Goal: Task Accomplishment & Management: Manage account settings

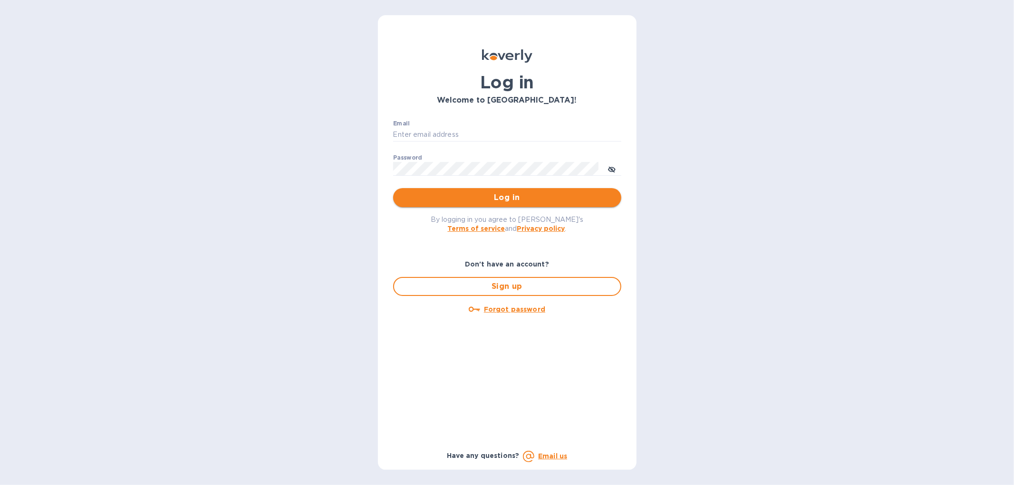
type input "[EMAIL_ADDRESS][DOMAIN_NAME]"
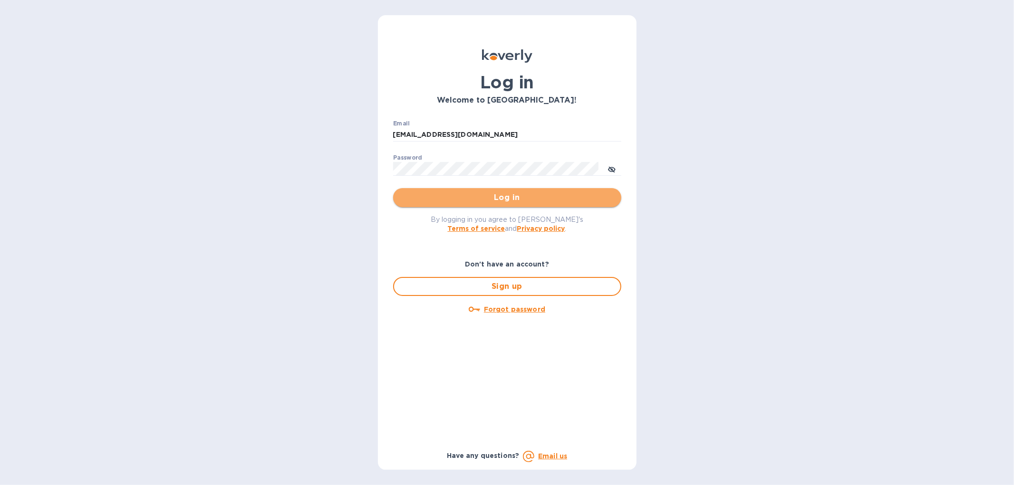
click at [473, 201] on span "Log in" at bounding box center [507, 197] width 213 height 11
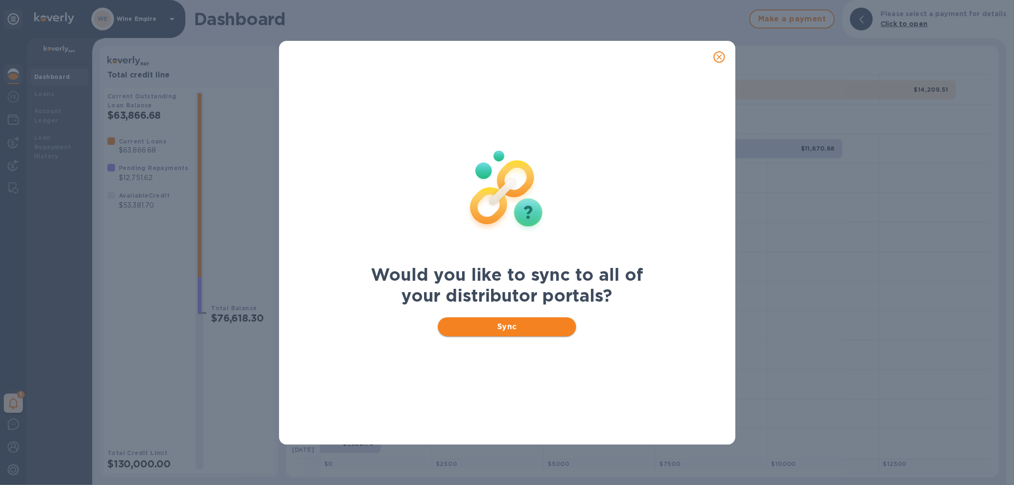
click at [481, 326] on span "Sync" at bounding box center [506, 326] width 123 height 11
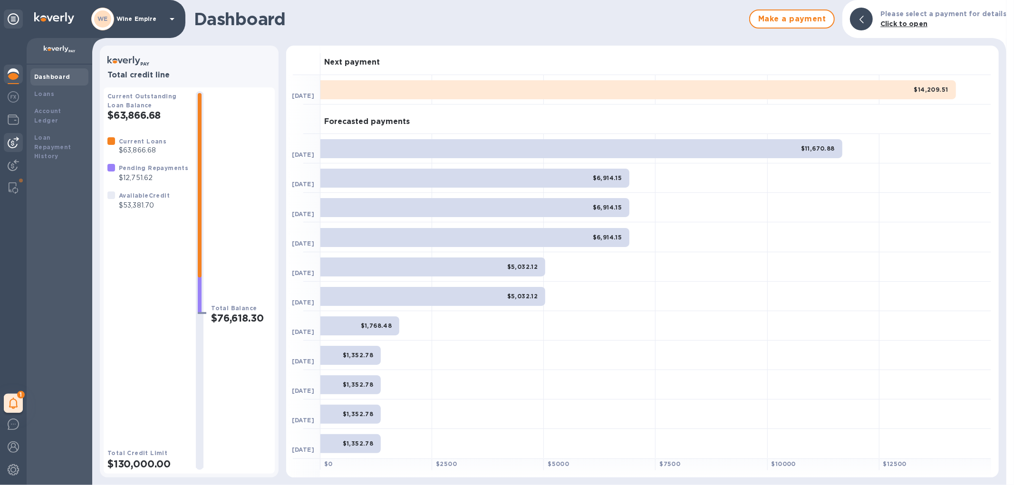
click at [13, 144] on img at bounding box center [13, 142] width 11 height 11
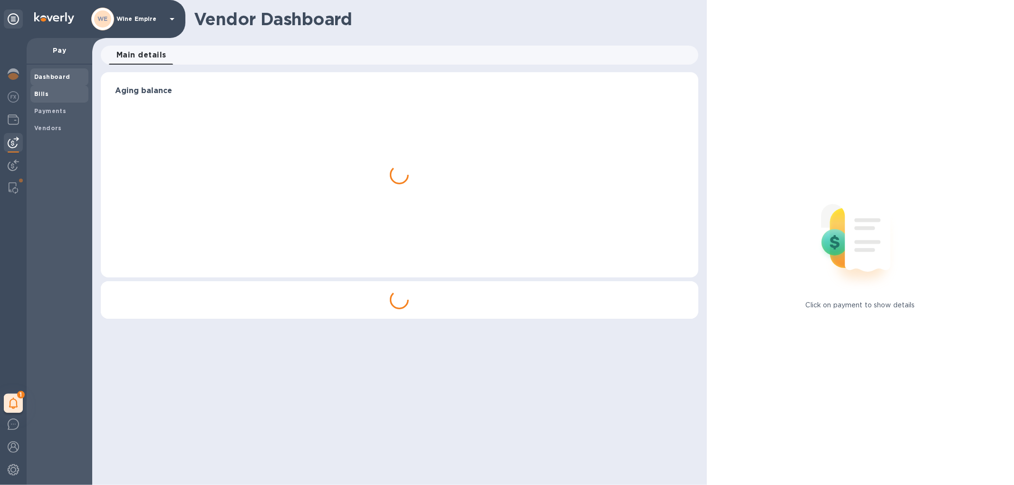
click at [44, 94] on b "Bills" at bounding box center [41, 93] width 14 height 7
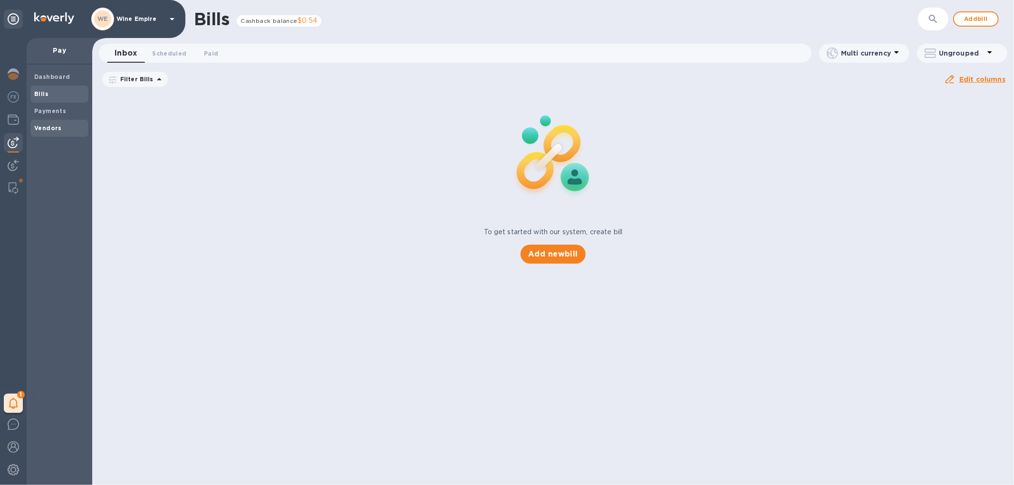
click at [56, 127] on b "Vendors" at bounding box center [48, 128] width 28 height 7
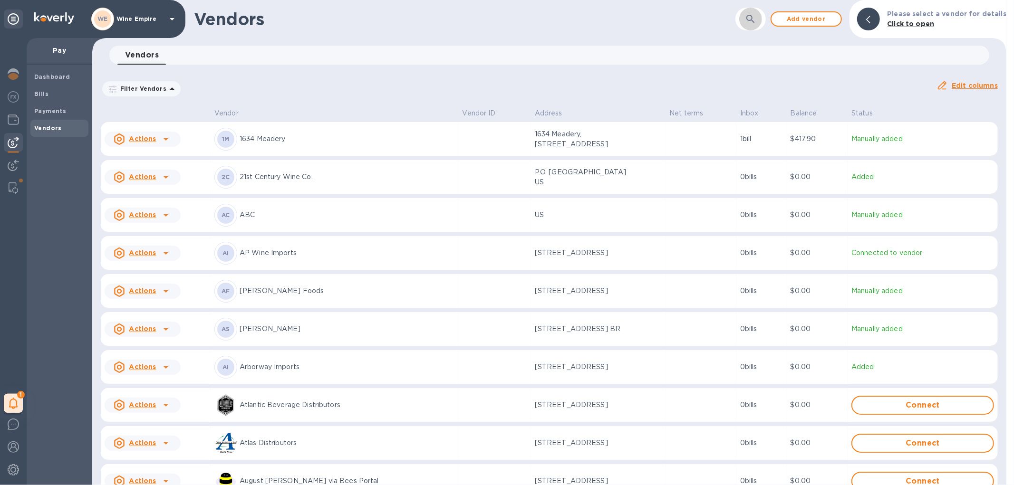
click at [755, 19] on icon "button" at bounding box center [750, 18] width 11 height 11
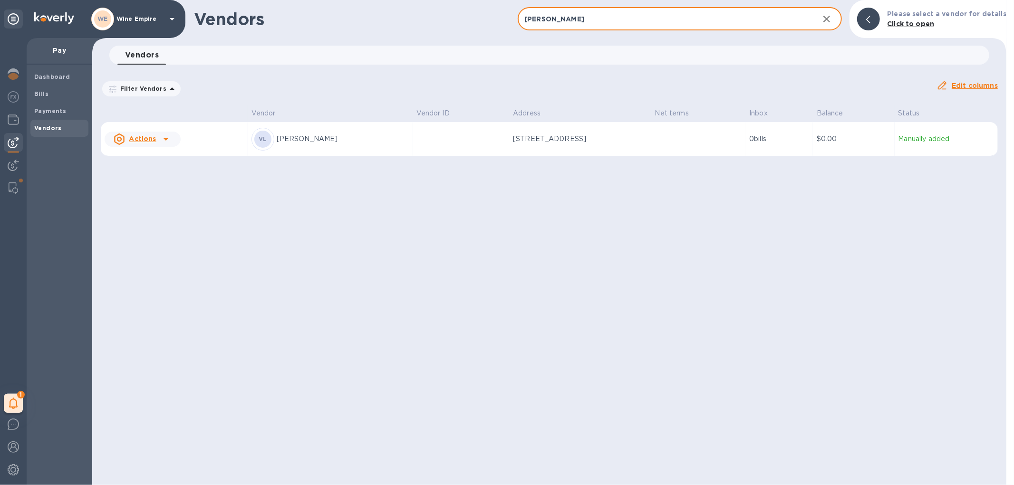
type input "[PERSON_NAME]"
click at [413, 136] on td at bounding box center [461, 139] width 97 height 34
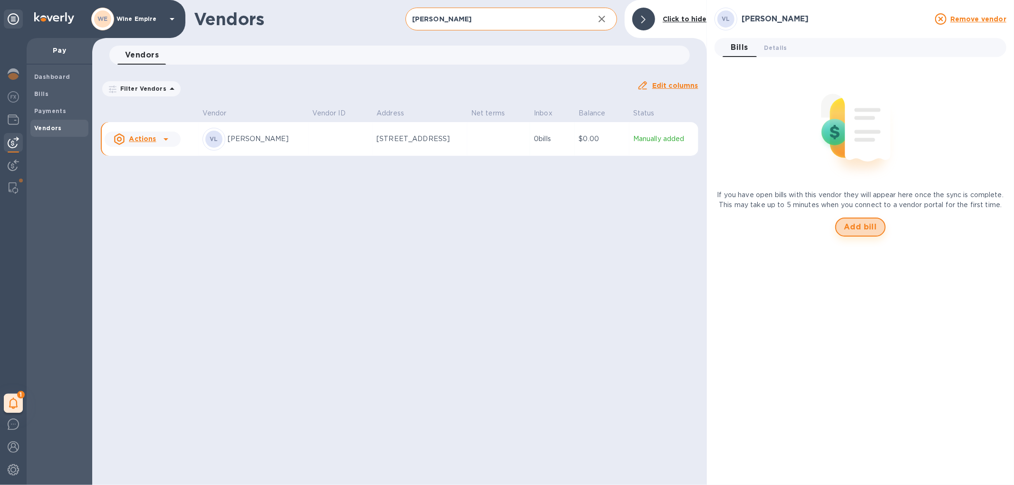
click at [859, 230] on span "Add bill" at bounding box center [860, 227] width 33 height 11
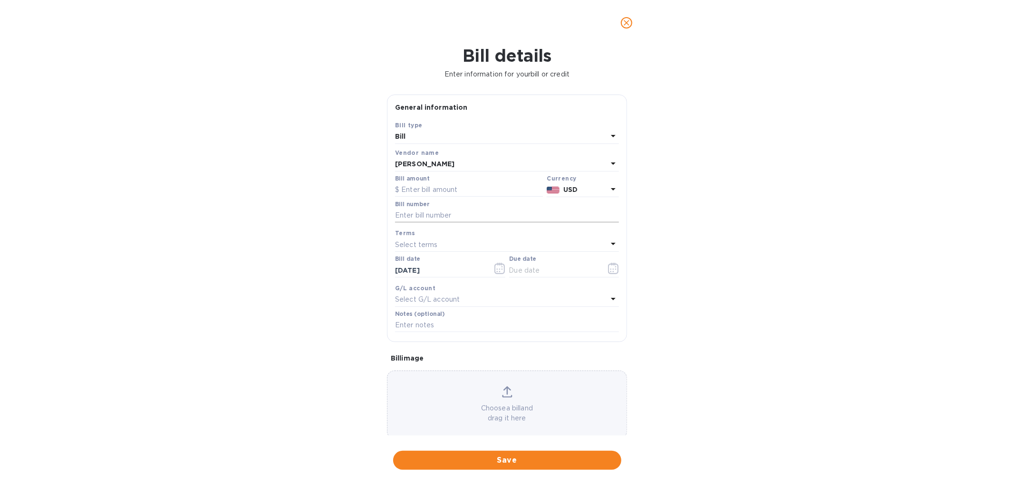
click at [444, 219] on input "text" at bounding box center [507, 216] width 224 height 14
type input "August"
click at [608, 271] on icon "button" at bounding box center [613, 268] width 11 height 11
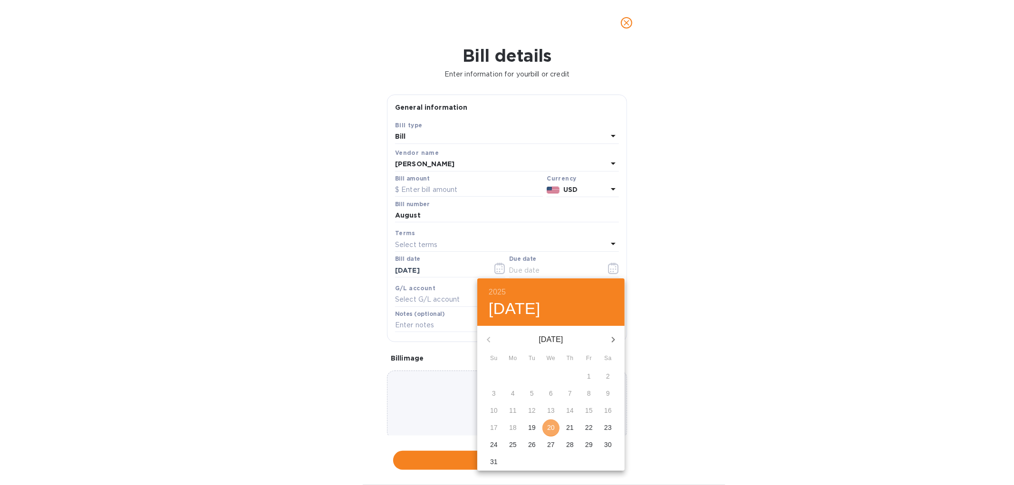
click at [553, 428] on p "20" at bounding box center [551, 428] width 8 height 10
type input "[DATE]"
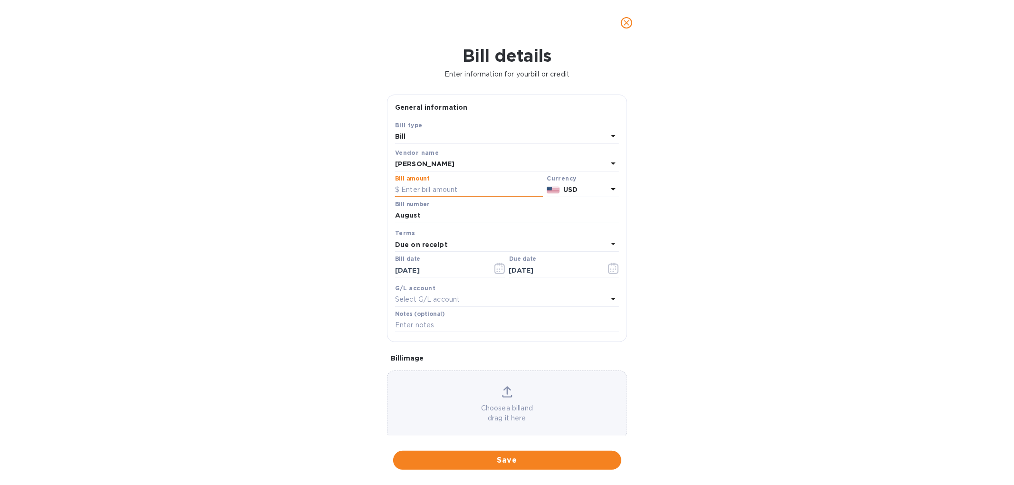
click at [435, 193] on input "text" at bounding box center [469, 190] width 148 height 14
type input "2,500"
click at [444, 303] on p "Select G/L account" at bounding box center [427, 300] width 65 height 10
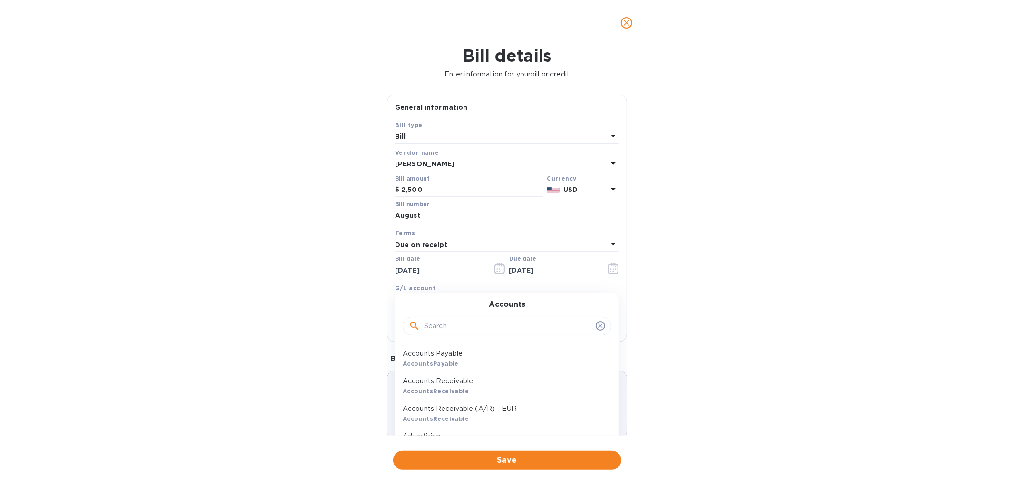
click at [454, 329] on input "text" at bounding box center [508, 326] width 168 height 14
type input "inter"
click at [452, 384] on p "Interest Expense" at bounding box center [503, 381] width 201 height 10
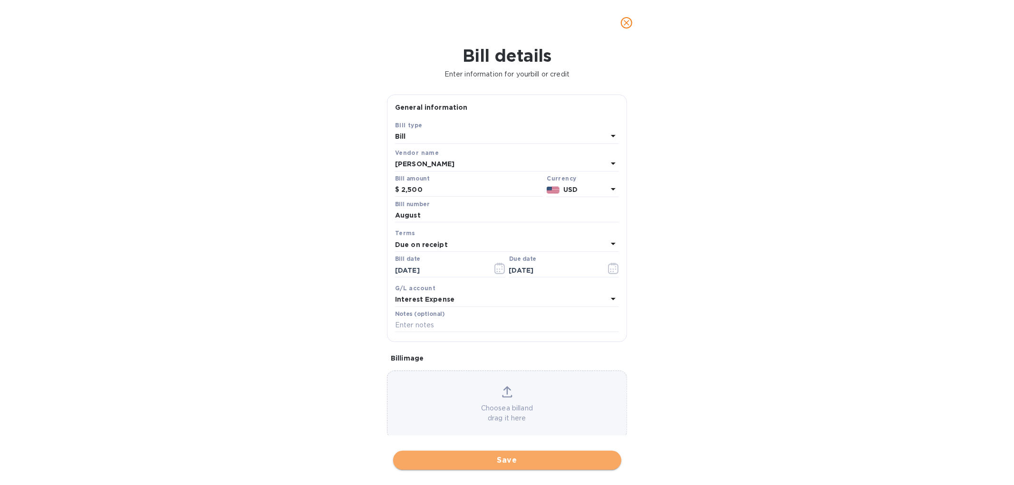
click at [525, 463] on span "Save" at bounding box center [507, 460] width 213 height 11
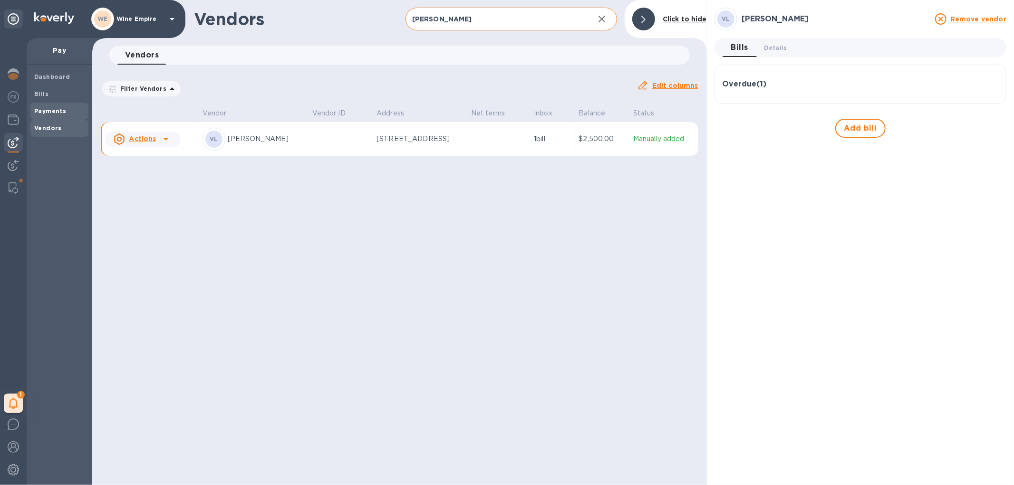
click at [54, 111] on b "Payments" at bounding box center [50, 110] width 32 height 7
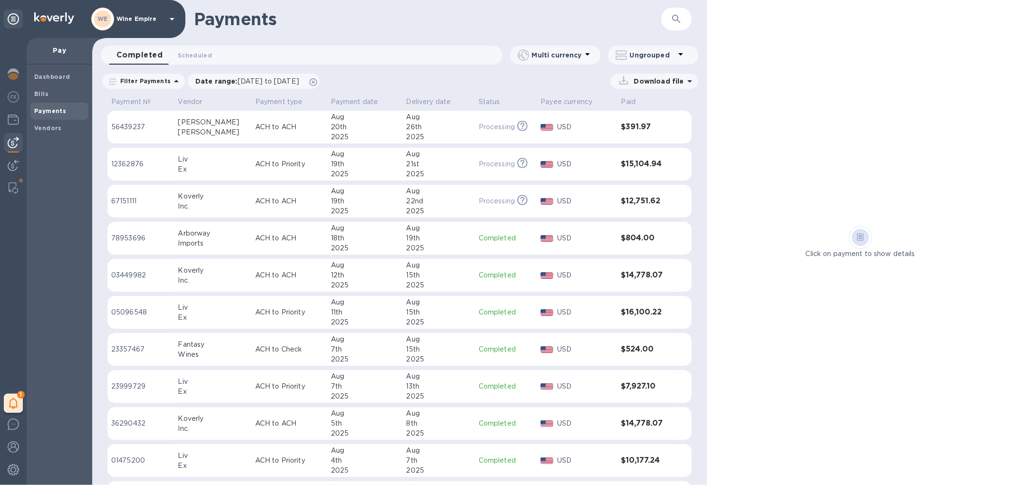
click at [674, 17] on icon "button" at bounding box center [676, 18] width 11 height 11
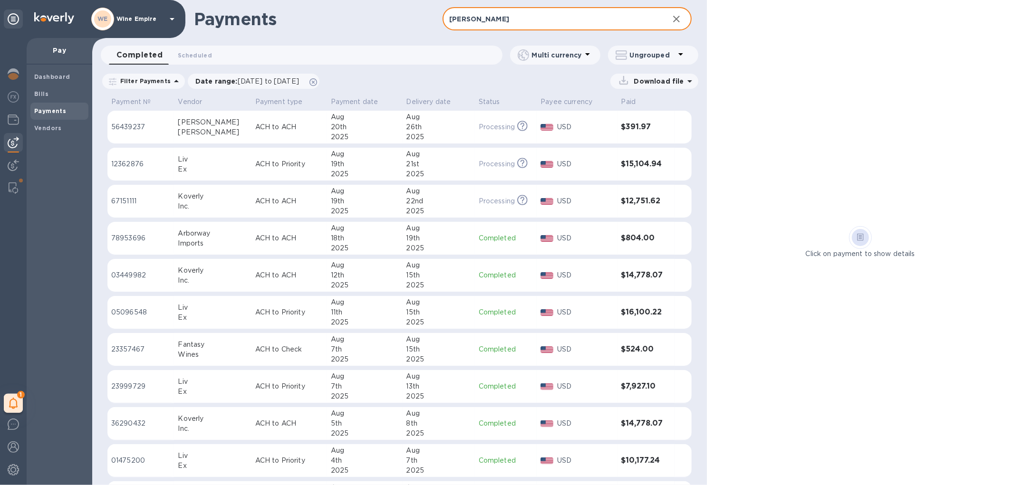
type input "[PERSON_NAME]"
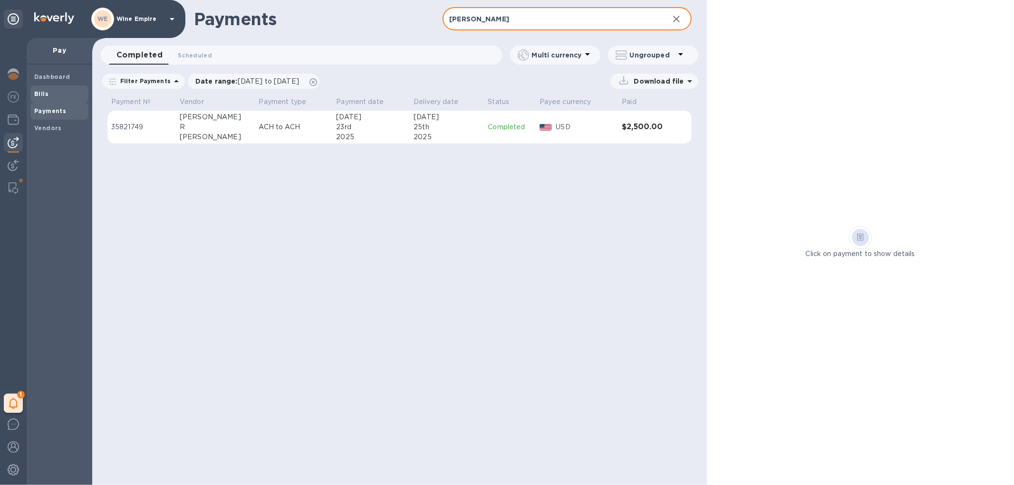
click at [60, 94] on span "Bills" at bounding box center [59, 94] width 50 height 10
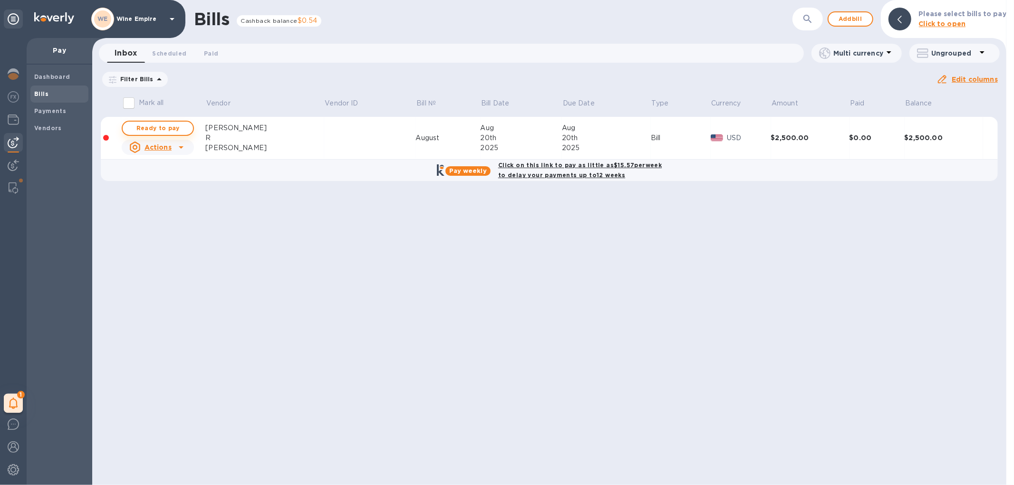
click at [168, 132] on span "Ready to pay" at bounding box center [157, 128] width 55 height 11
checkbox input "true"
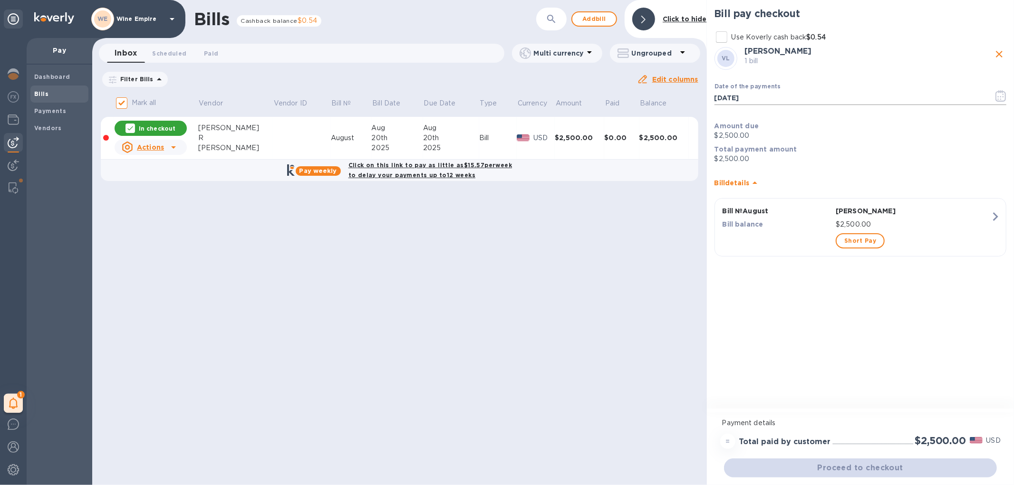
click at [1003, 98] on icon "button" at bounding box center [1000, 95] width 11 height 11
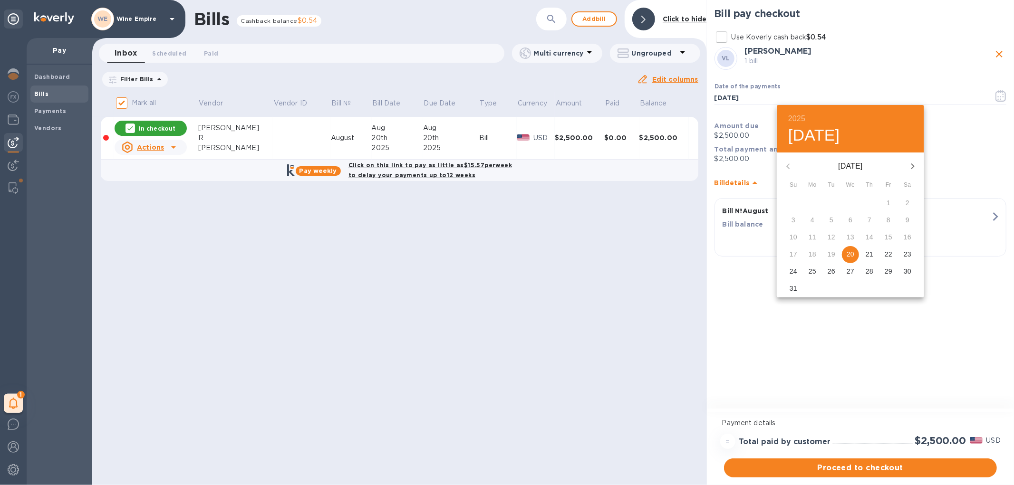
click at [886, 250] on p "22" at bounding box center [889, 255] width 8 height 10
type input "[DATE]"
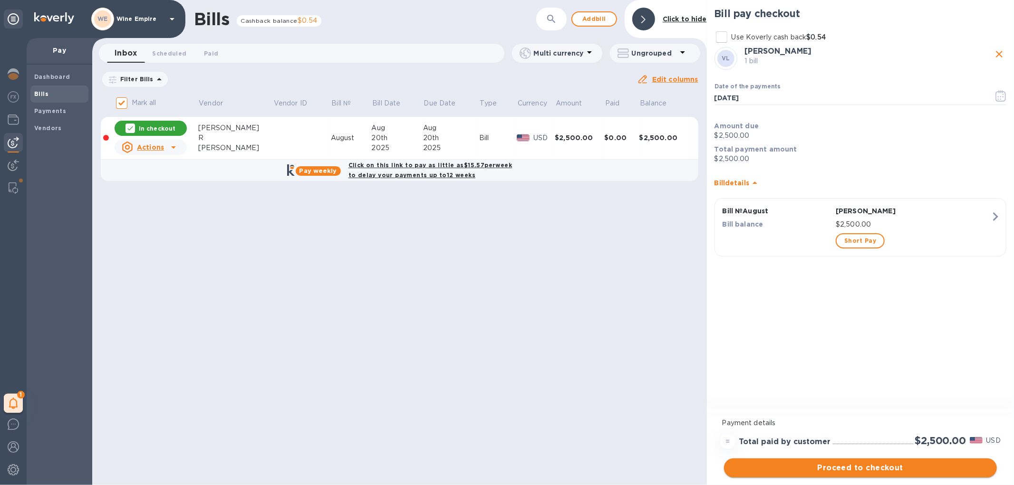
click at [843, 471] on span "Proceed to checkout" at bounding box center [861, 468] width 258 height 11
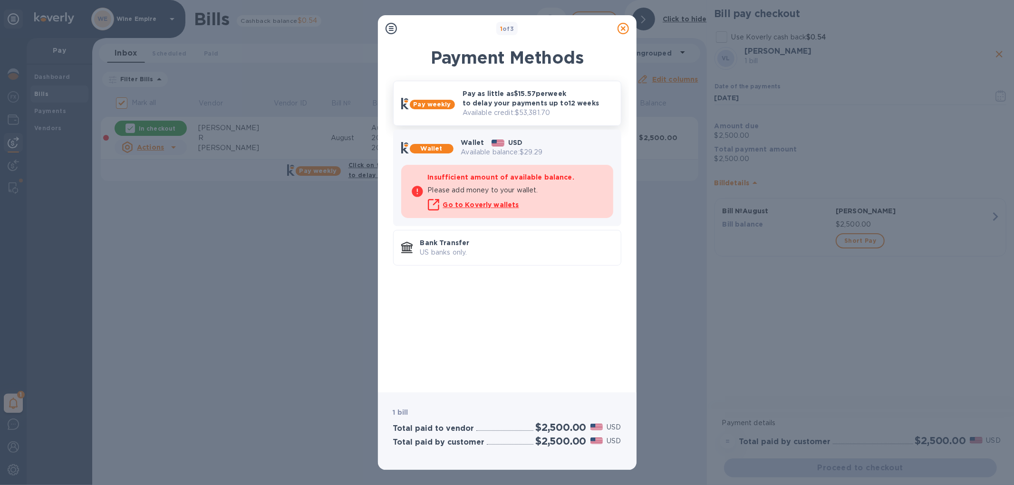
click at [528, 97] on p "Pay as little as $15.57 per week to delay your payments up to 12 weeks" at bounding box center [538, 98] width 151 height 19
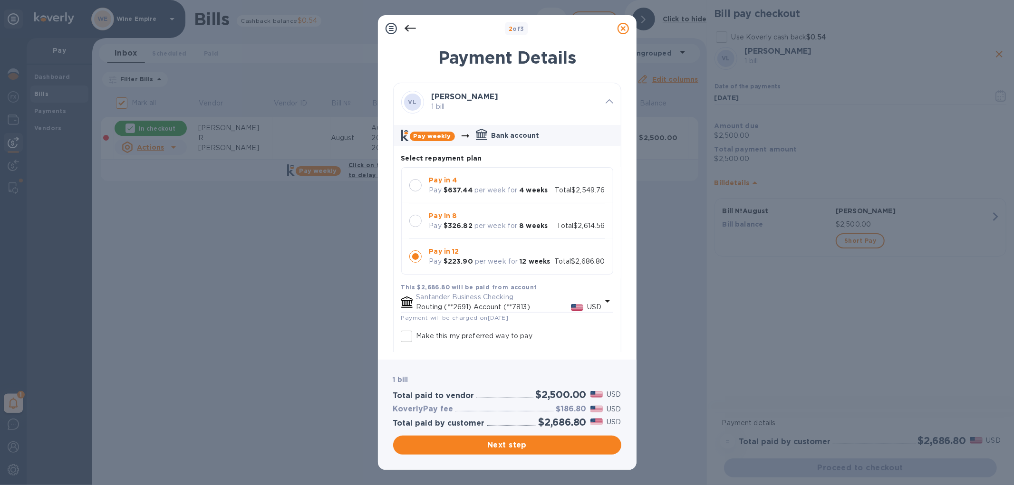
click at [416, 223] on div at bounding box center [415, 221] width 12 height 12
click at [496, 446] on span "Next step" at bounding box center [507, 445] width 213 height 11
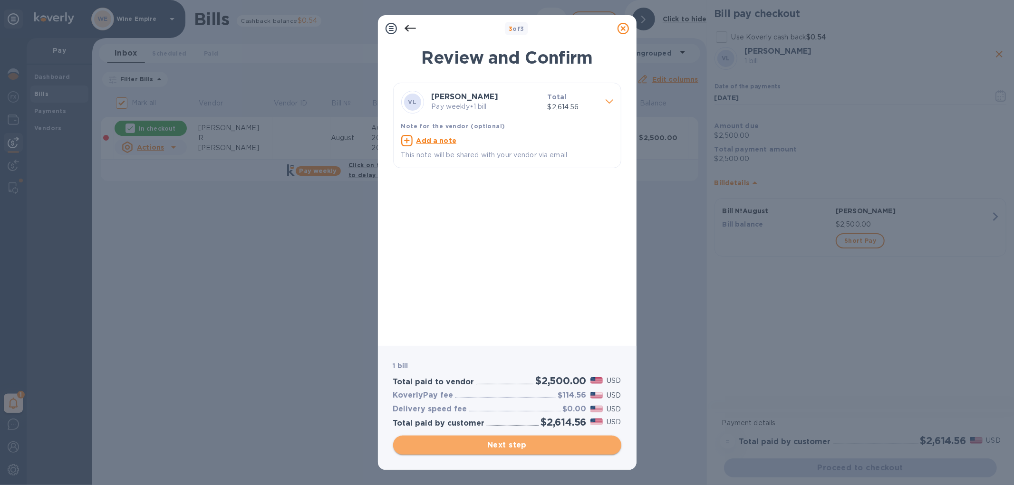
click at [499, 444] on span "Next step" at bounding box center [507, 445] width 213 height 11
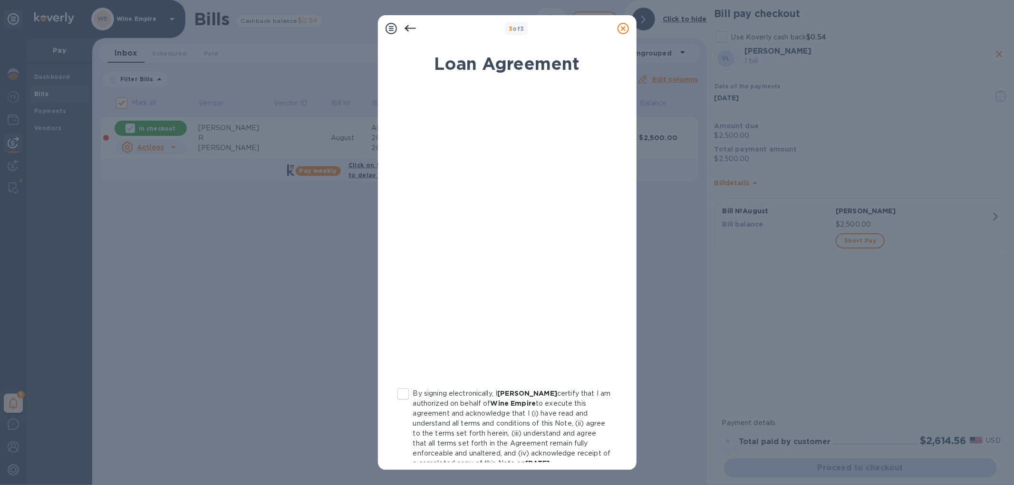
click at [500, 426] on p "By signing electronically, I [PERSON_NAME] certify that I am authorized on beha…" at bounding box center [512, 429] width 198 height 80
click at [413, 404] on input "By signing electronically, I [PERSON_NAME] certify that I am authorized on beha…" at bounding box center [403, 394] width 20 height 20
checkbox input "true"
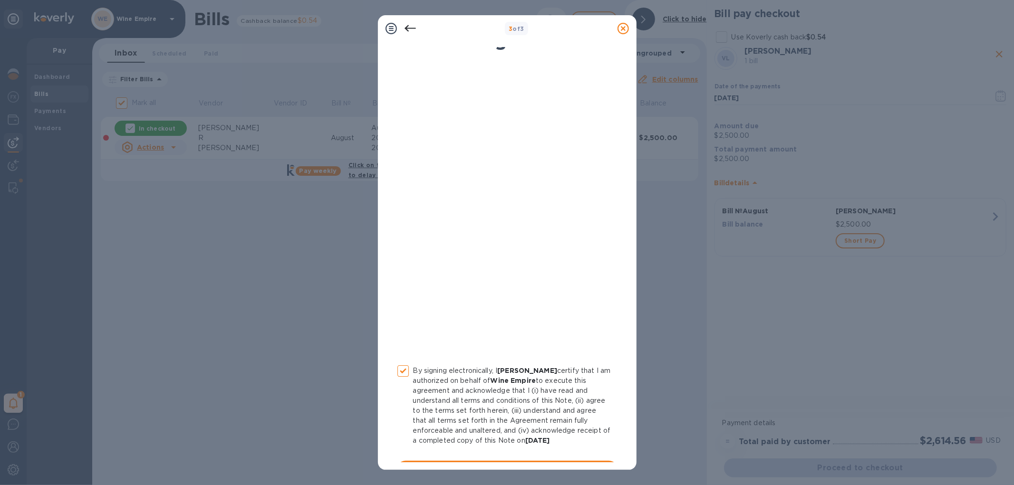
scroll to position [45, 0]
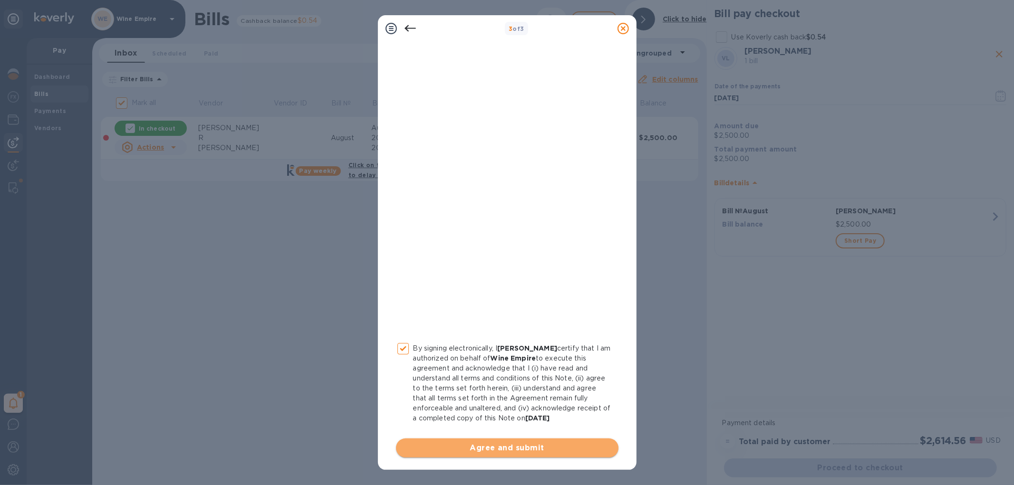
click at [532, 439] on button "Agree and submit" at bounding box center [507, 448] width 222 height 19
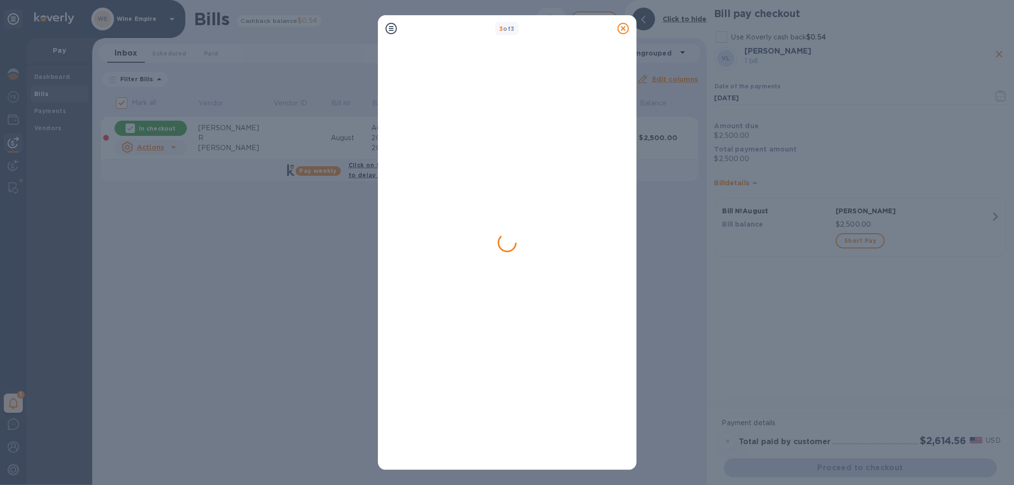
checkbox input "false"
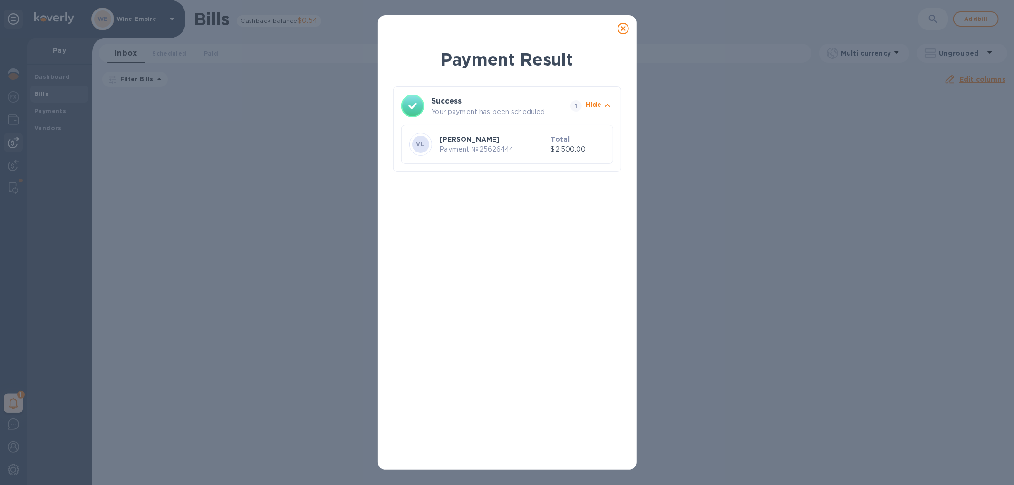
click at [618, 29] on icon at bounding box center [623, 28] width 11 height 11
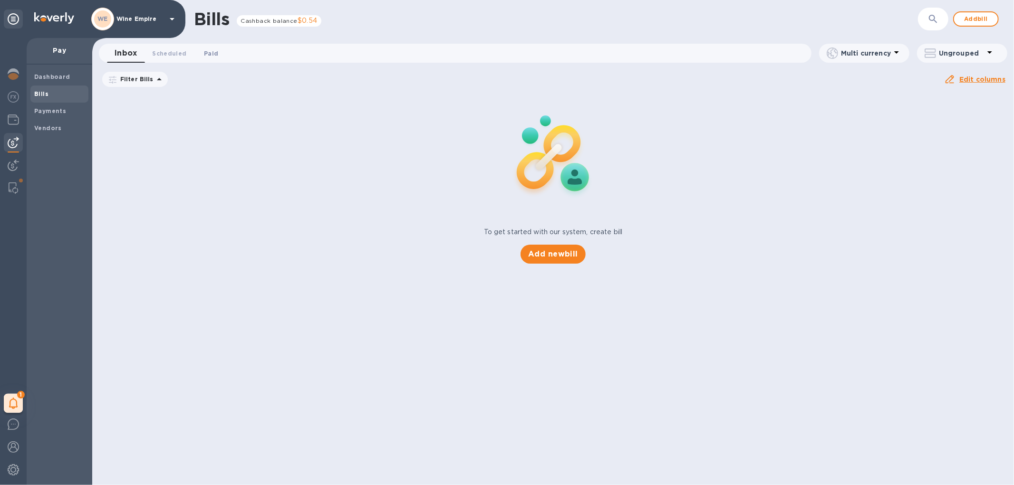
click at [212, 56] on span "Paid 0" at bounding box center [211, 53] width 14 height 10
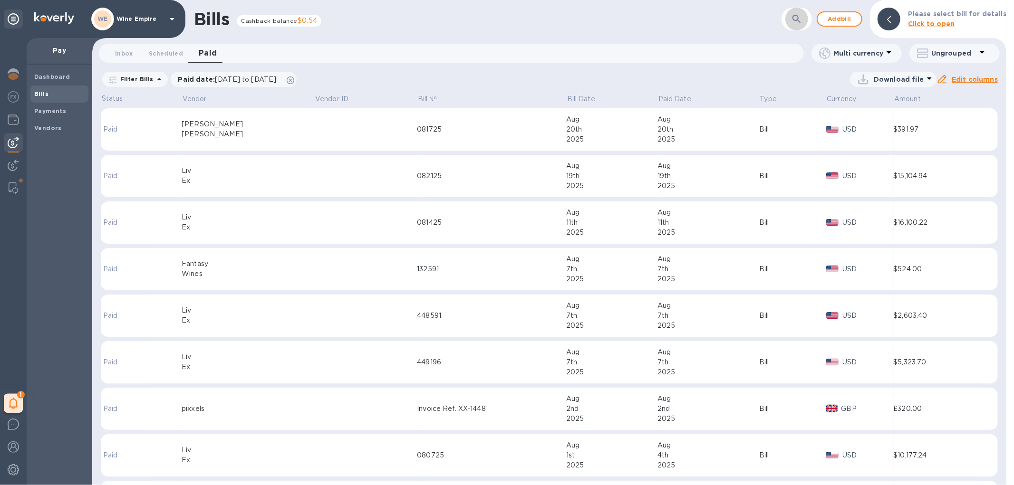
click at [802, 17] on icon "button" at bounding box center [796, 18] width 11 height 11
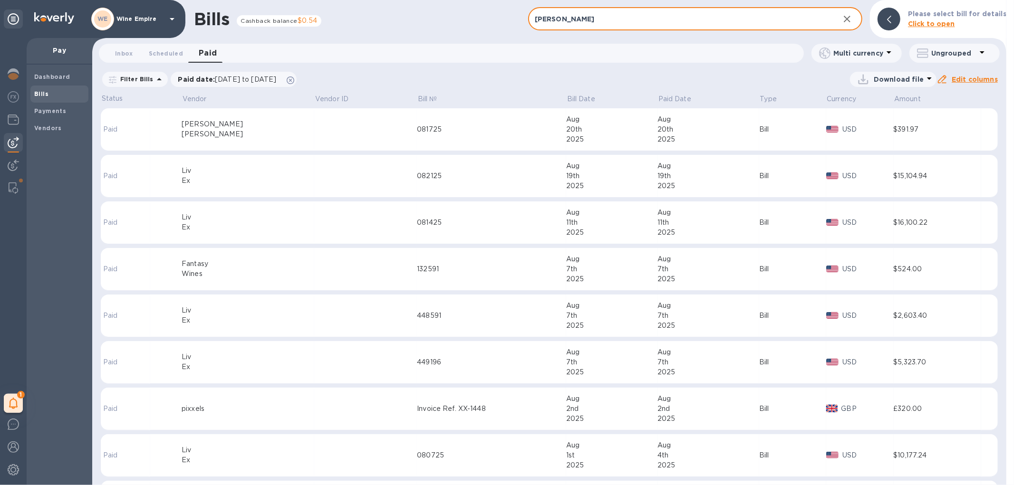
type input "[PERSON_NAME]"
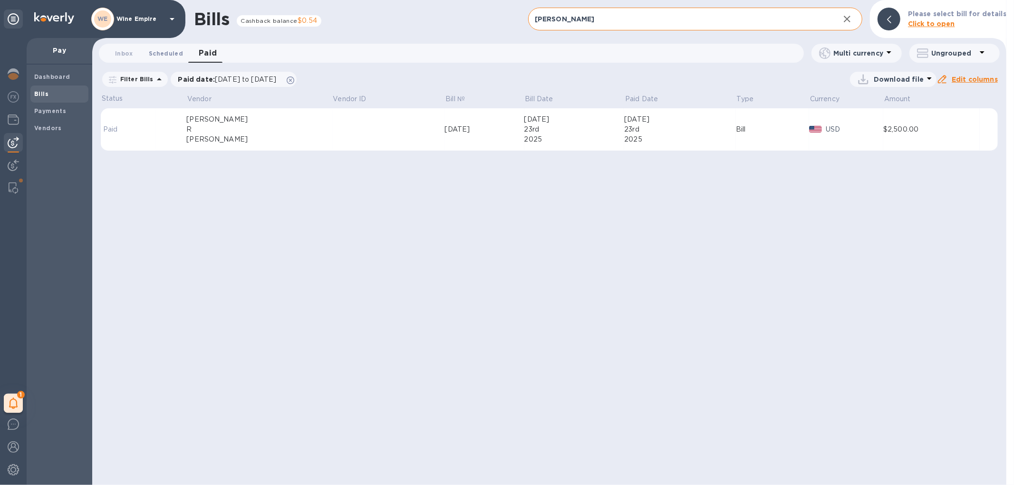
click at [170, 55] on span "Scheduled 0" at bounding box center [166, 53] width 34 height 10
